Goal: Navigation & Orientation: Understand site structure

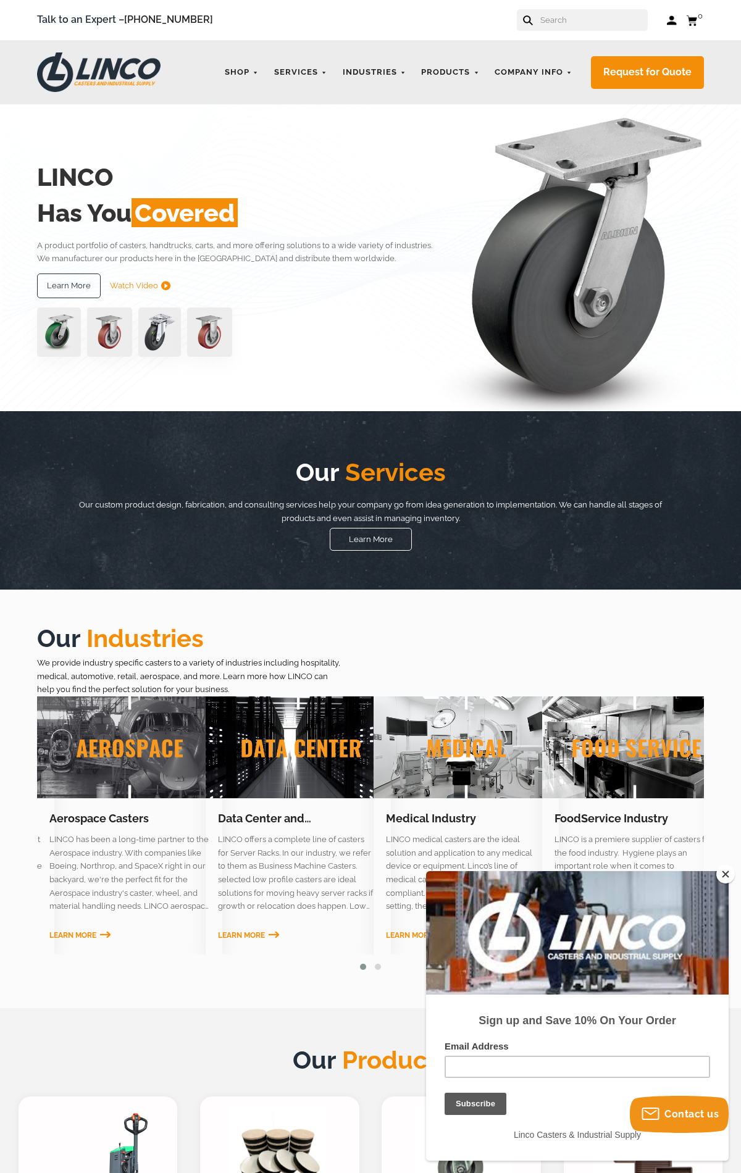
scroll to position [1286, 0]
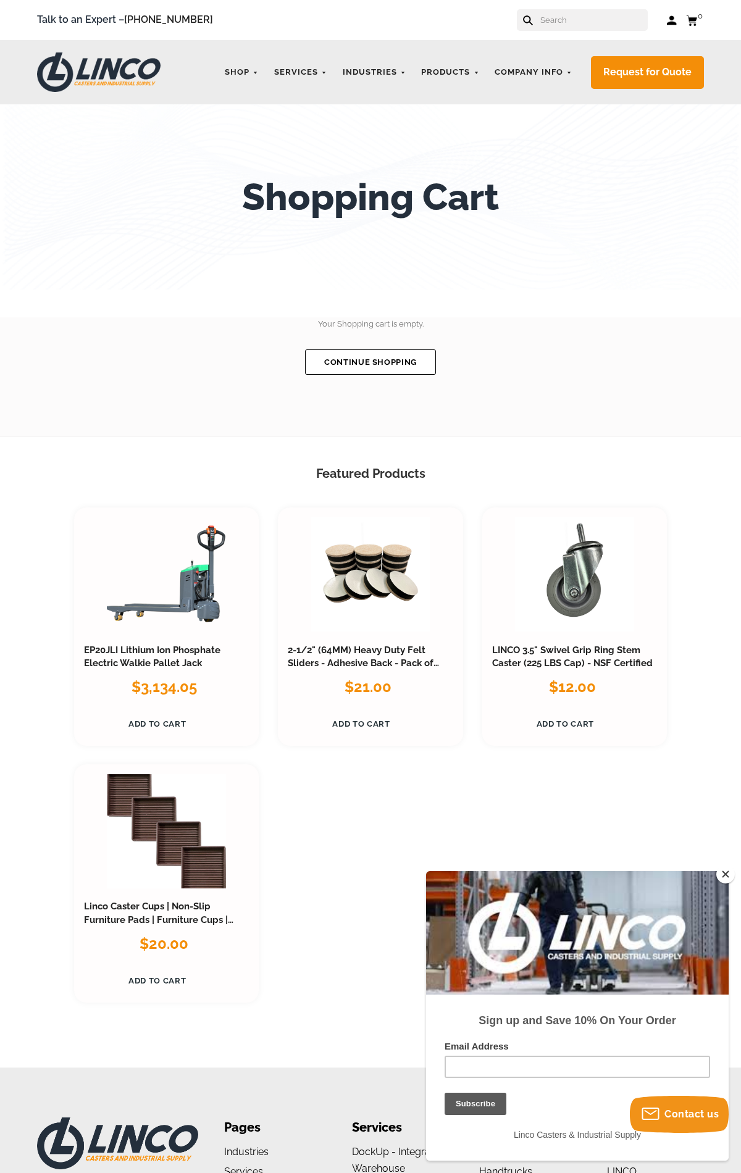
scroll to position [328, 0]
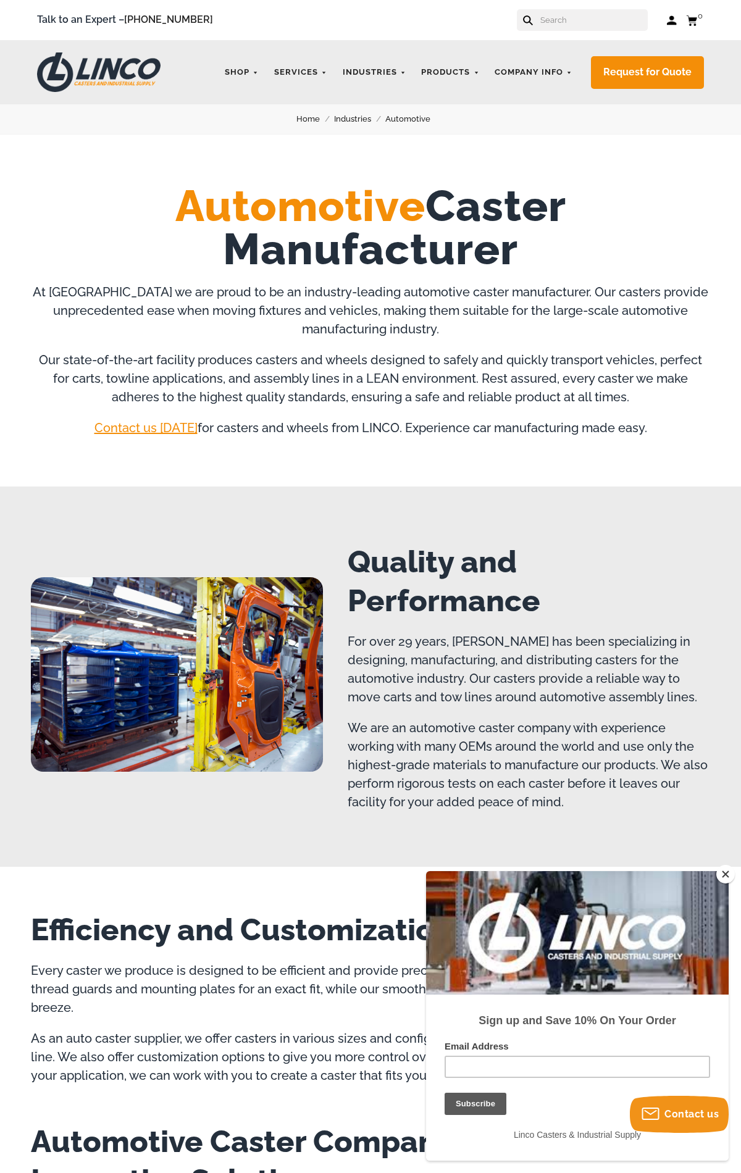
scroll to position [1459, 0]
